Goal: Check status: Check status

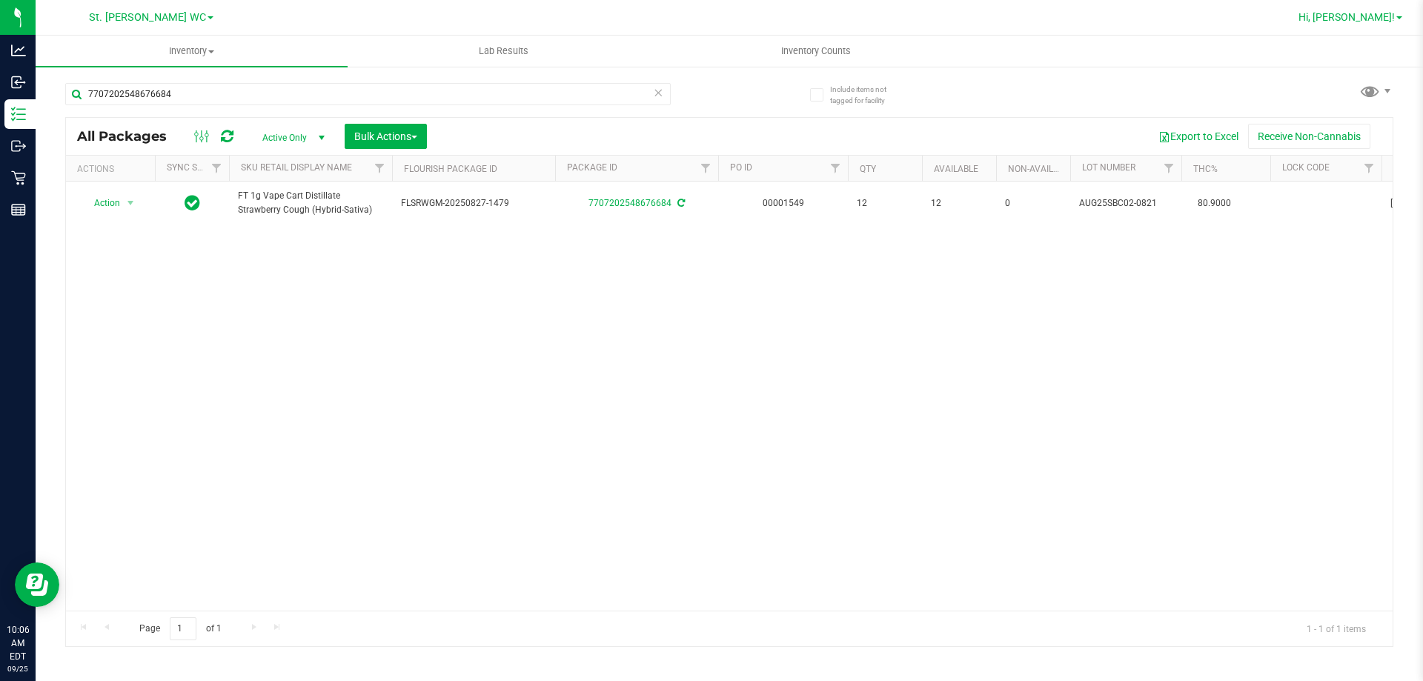
click at [1383, 21] on span "Hi, [PERSON_NAME]!" at bounding box center [1346, 17] width 96 height 12
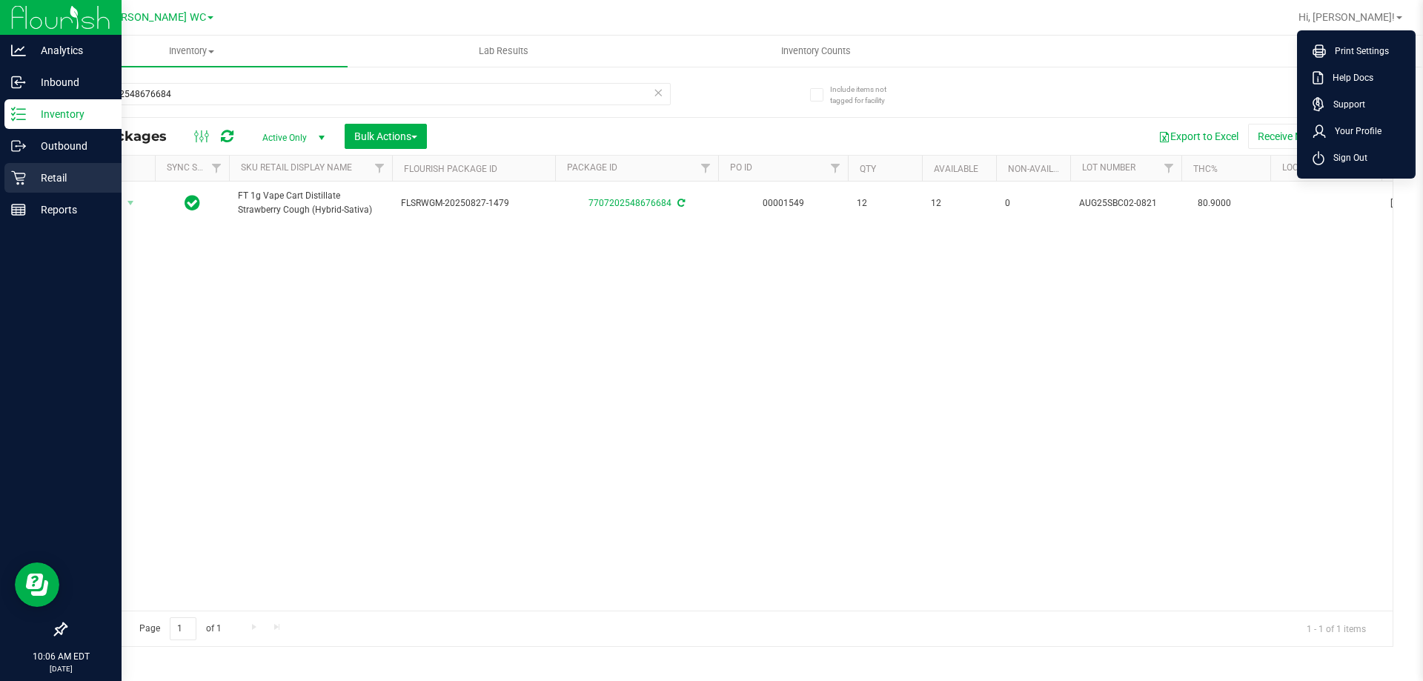
click at [37, 176] on p "Retail" at bounding box center [70, 178] width 89 height 18
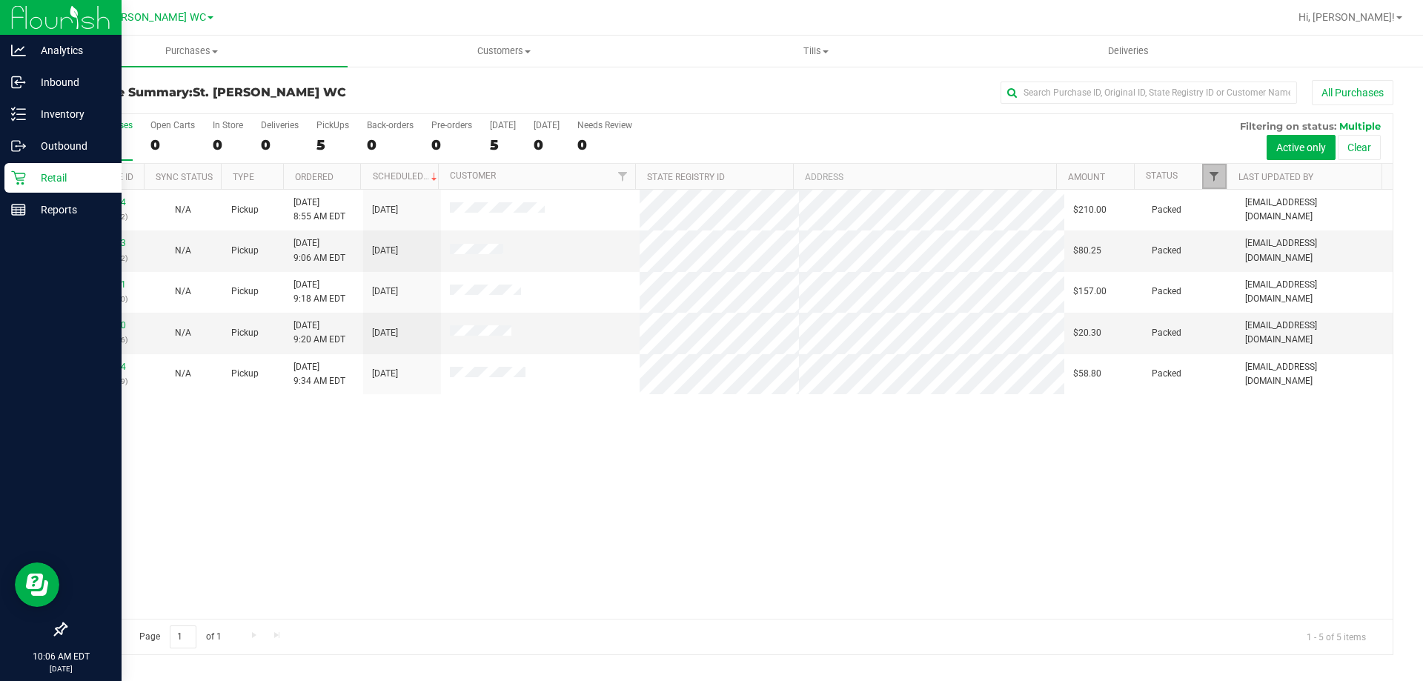
click at [1213, 176] on span "Filter" at bounding box center [1214, 176] width 12 height 12
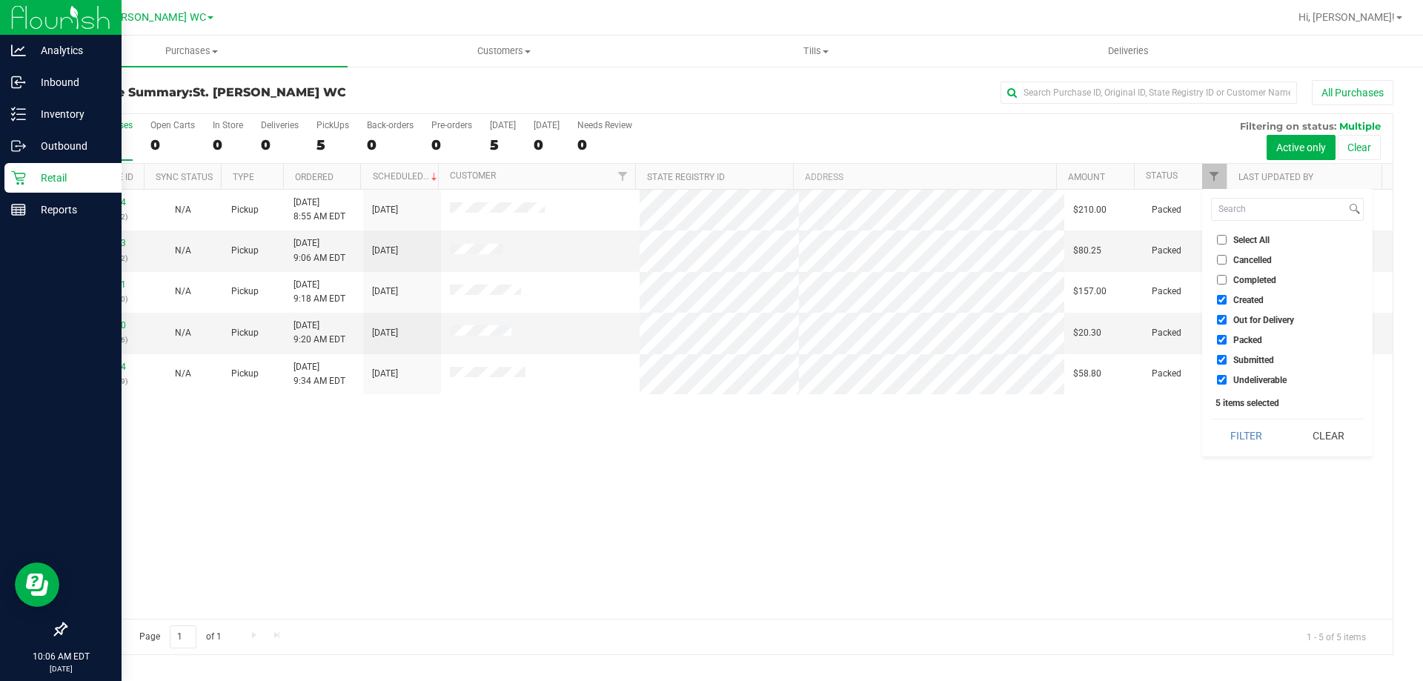
click at [1221, 299] on input "Created" at bounding box center [1222, 300] width 10 height 10
checkbox input "false"
click at [1223, 320] on input "Out for Delivery" at bounding box center [1222, 320] width 10 height 10
checkbox input "false"
click at [1224, 346] on li "Packed" at bounding box center [1287, 340] width 153 height 16
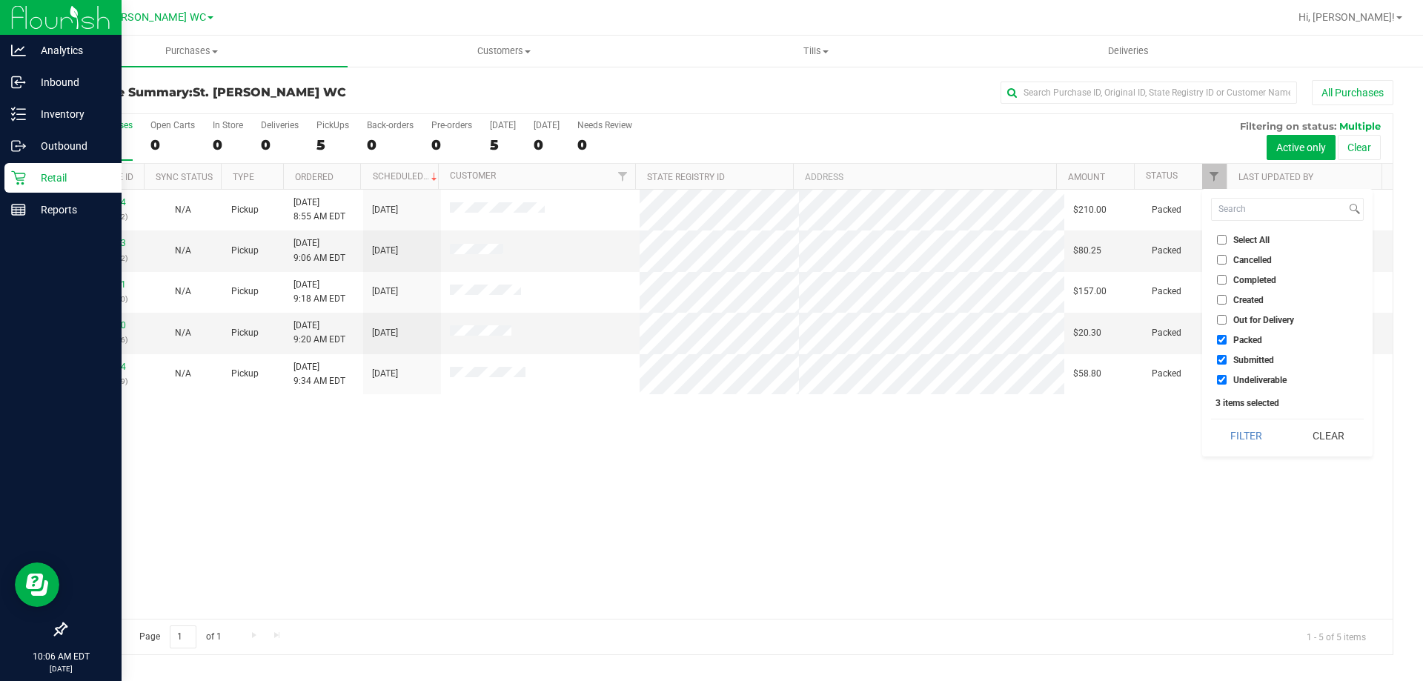
click at [1223, 337] on input "Packed" at bounding box center [1222, 340] width 10 height 10
checkbox input "false"
click at [1226, 379] on input "Undeliverable" at bounding box center [1222, 380] width 10 height 10
checkbox input "false"
click at [1228, 435] on button "Filter" at bounding box center [1246, 435] width 71 height 33
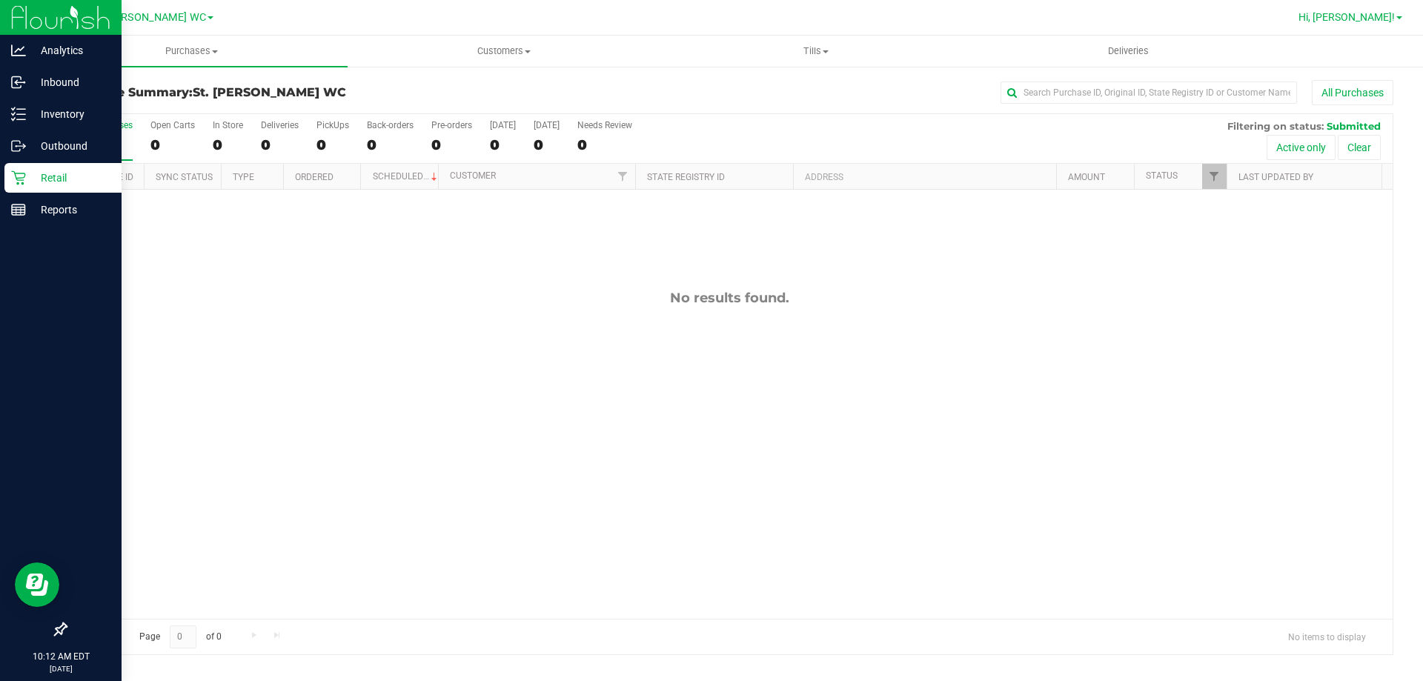
click at [1355, 16] on span "Hi, [PERSON_NAME]!" at bounding box center [1346, 17] width 96 height 12
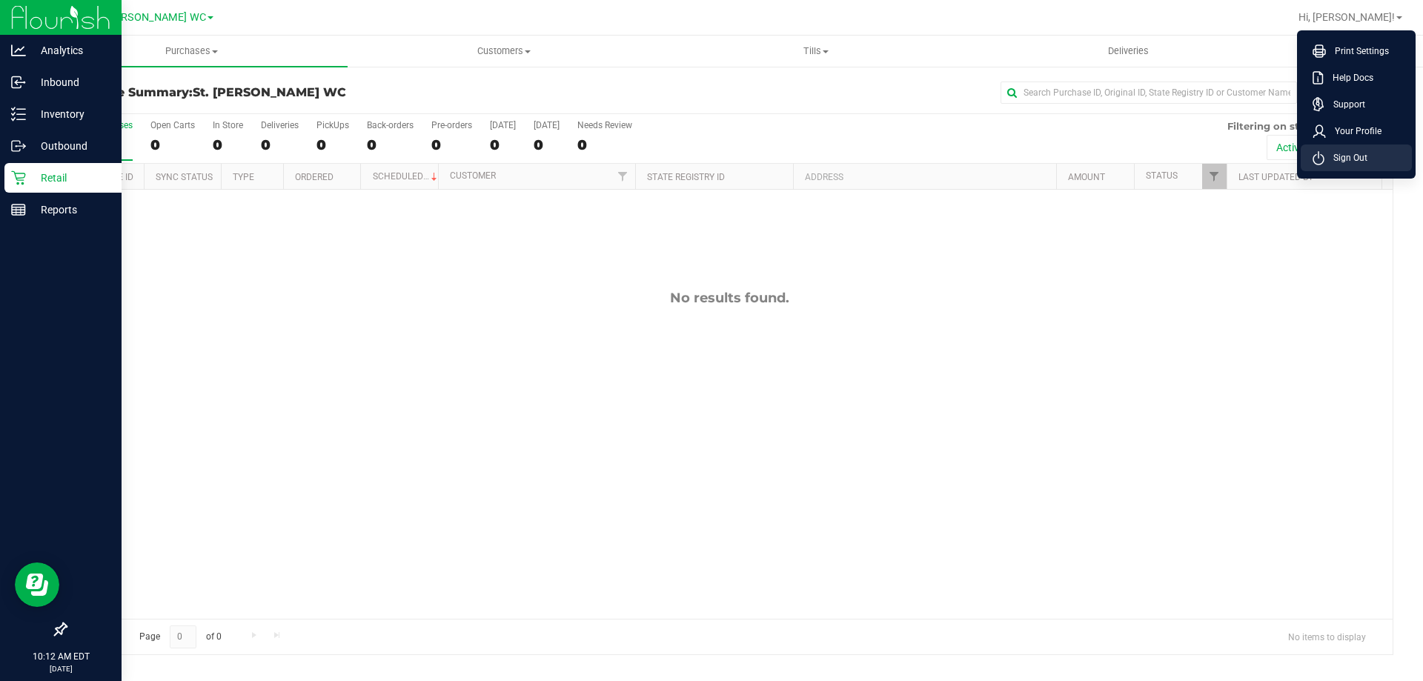
click at [1349, 159] on span "Sign Out" at bounding box center [1345, 157] width 43 height 15
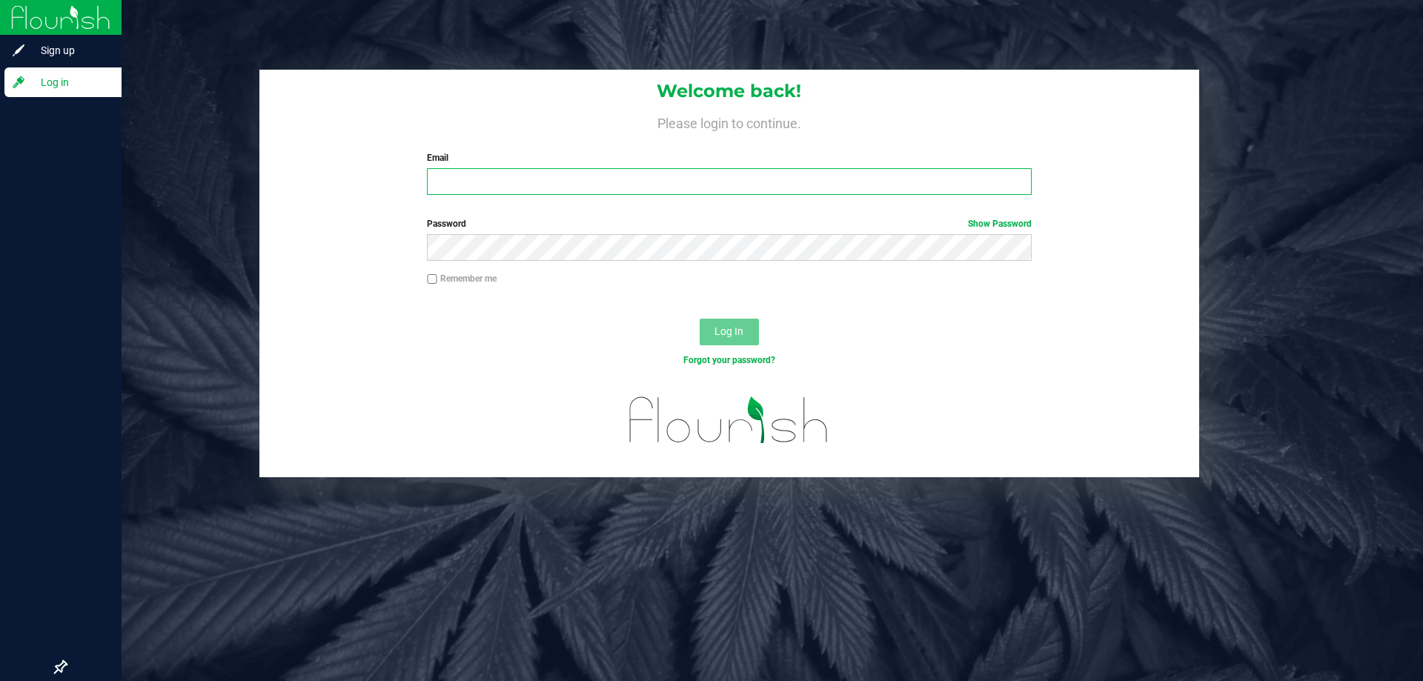
click at [479, 184] on input "Email" at bounding box center [729, 181] width 604 height 27
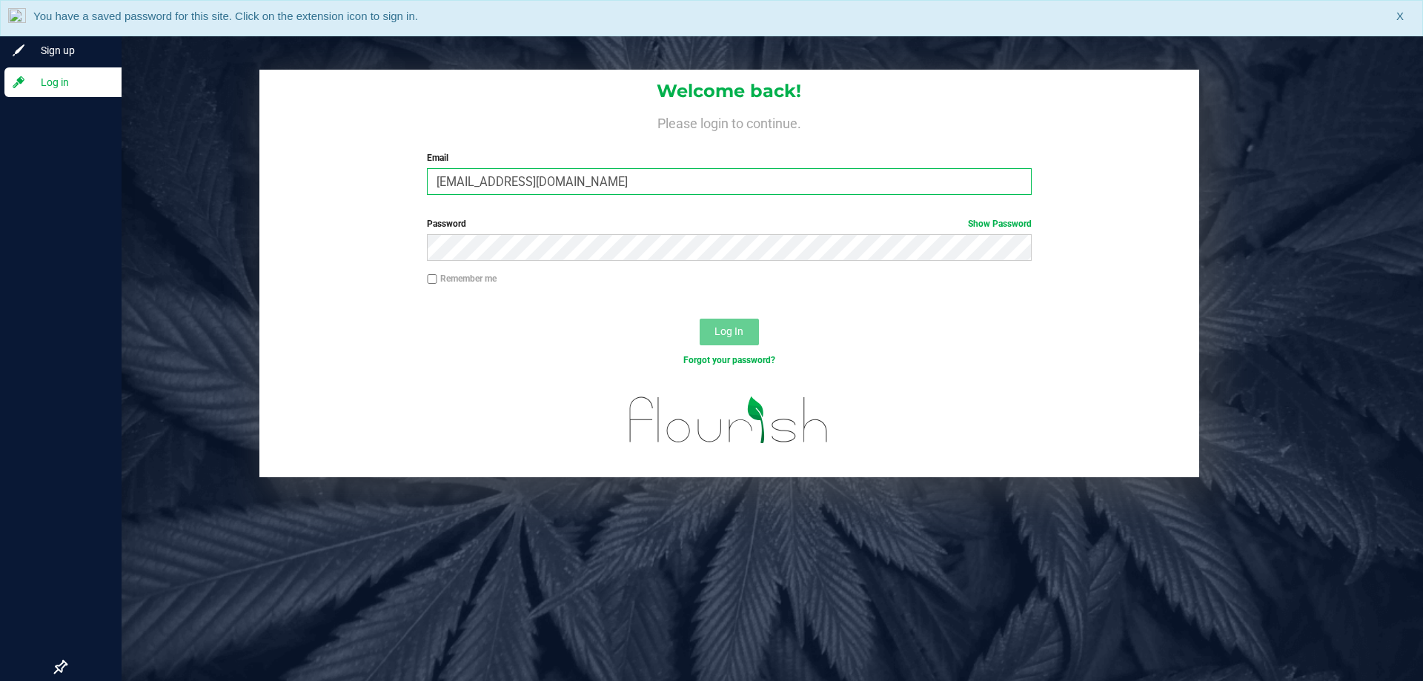
type input "[EMAIL_ADDRESS][DOMAIN_NAME]"
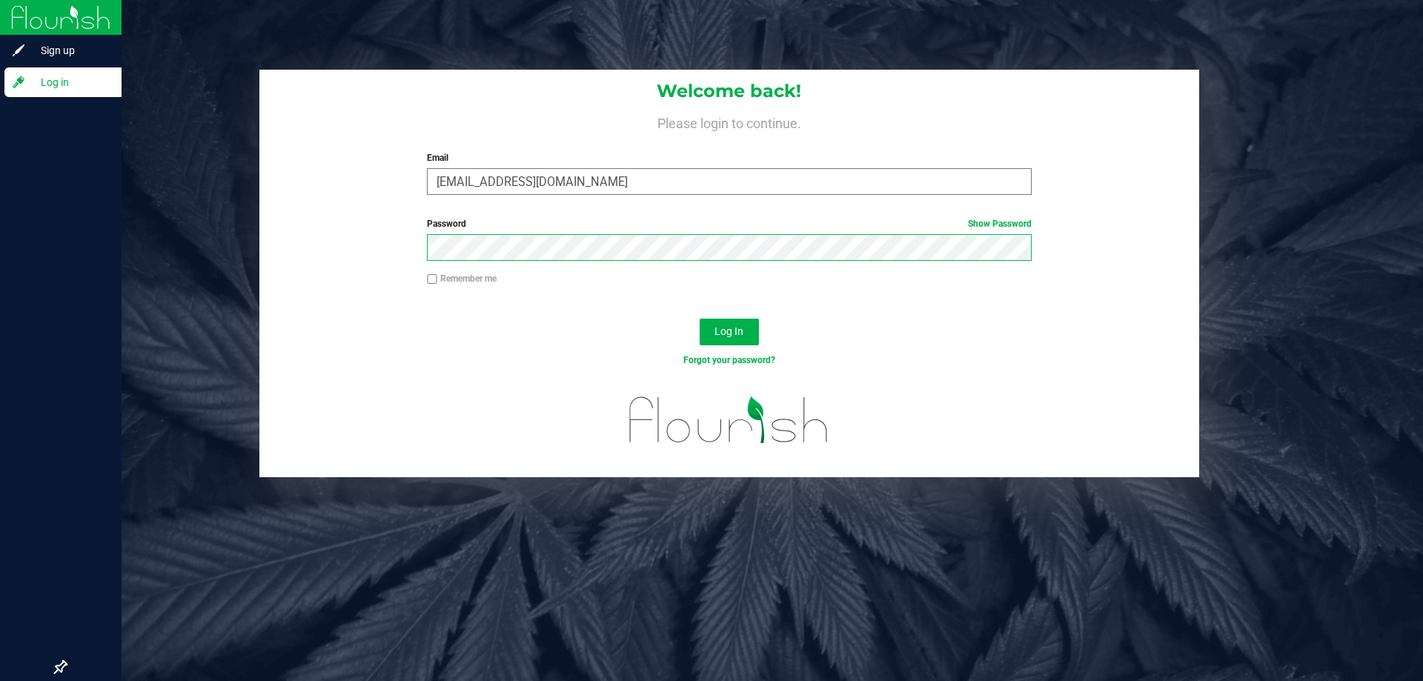
click at [699, 319] on button "Log In" at bounding box center [728, 332] width 59 height 27
